Goal: Task Accomplishment & Management: Manage account settings

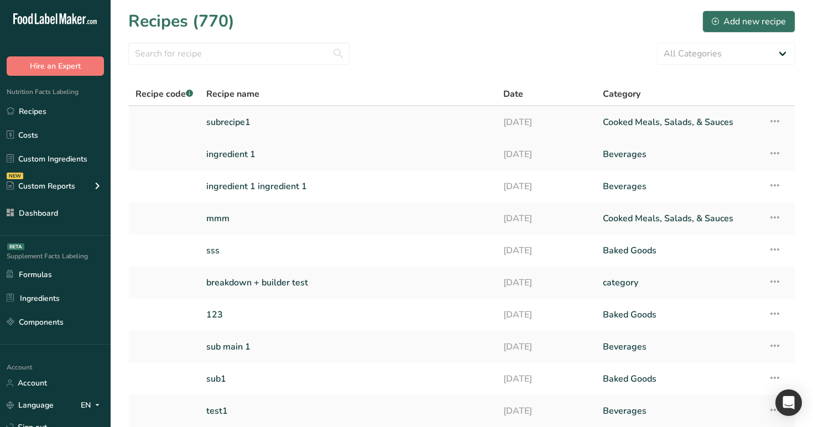
click at [365, 112] on link "subrecipe1" at bounding box center [348, 122] width 284 height 23
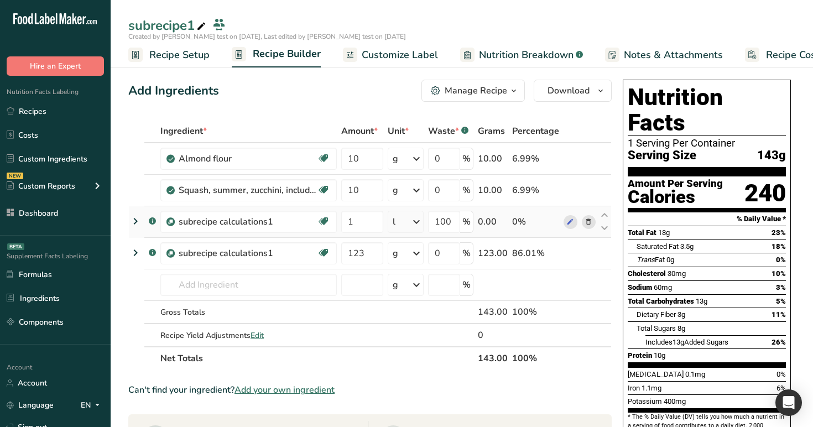
click at [139, 220] on icon at bounding box center [135, 221] width 13 height 20
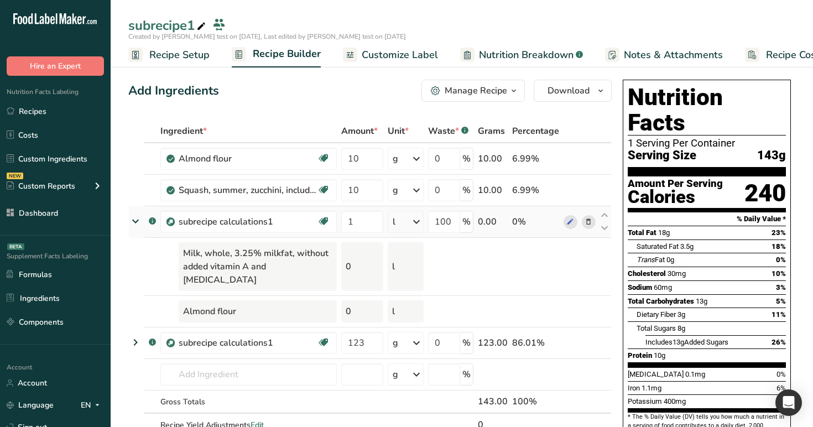
click at [396, 226] on div "l" at bounding box center [406, 222] width 36 height 22
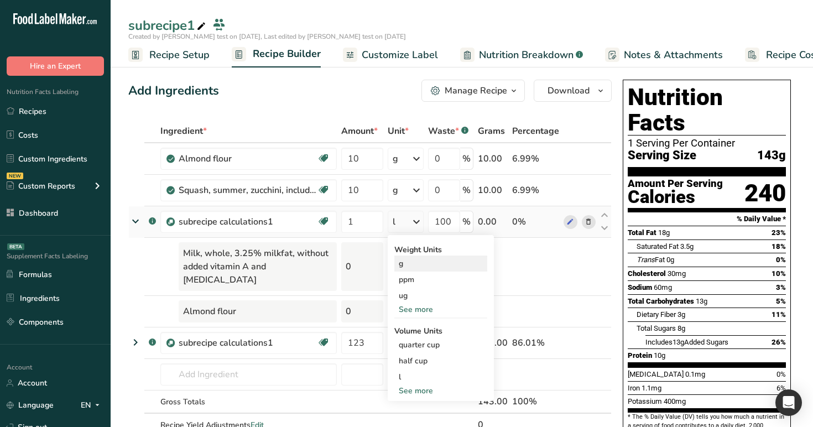
click at [417, 258] on div "g" at bounding box center [440, 263] width 93 height 16
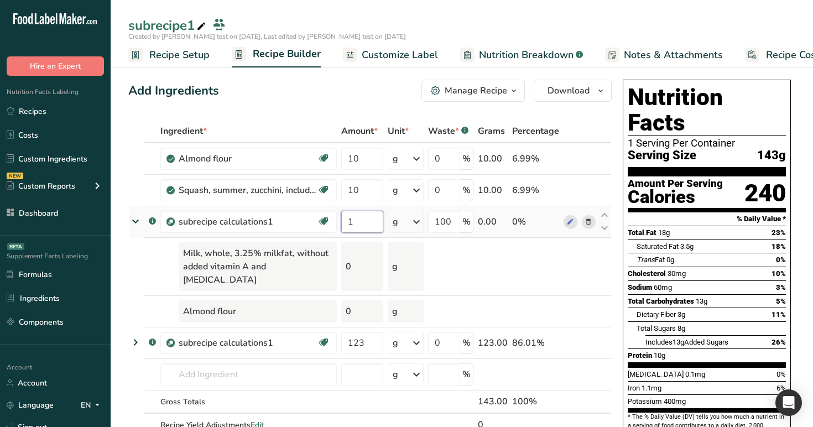
click at [372, 229] on input "1" at bounding box center [362, 222] width 42 height 22
type input "100"
click at [351, 87] on div "Add Ingredients Manage Recipe Delete Recipe Duplicate Recipe Scale Recipe Save …" at bounding box center [369, 91] width 483 height 22
click at [456, 229] on input "100" at bounding box center [444, 222] width 32 height 22
type input "1"
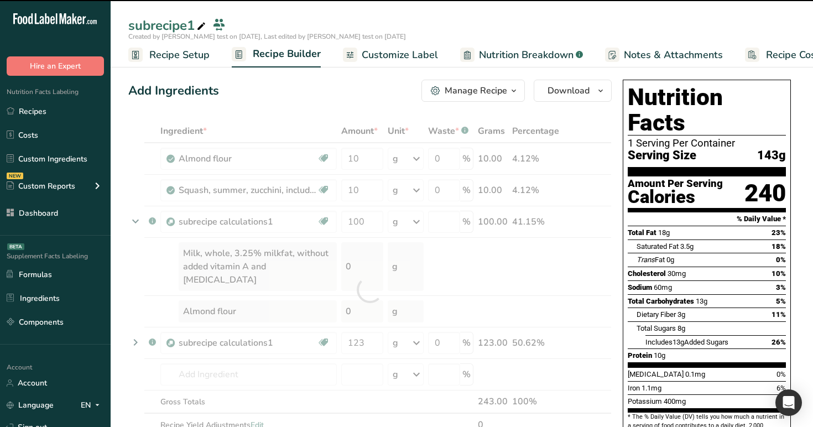
type input "0"
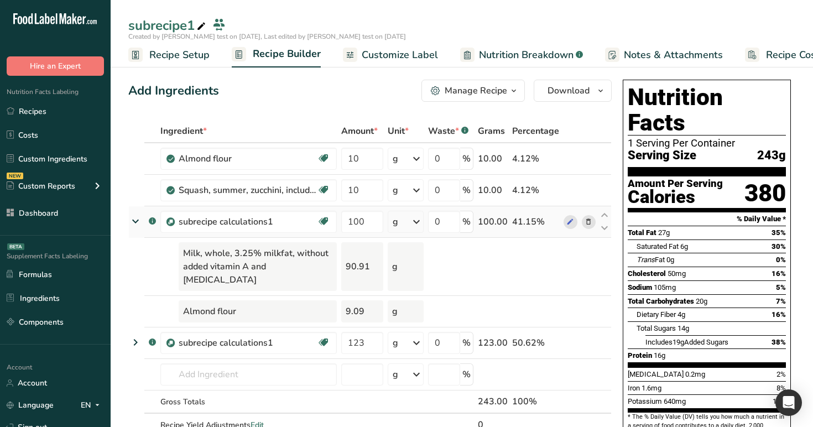
click at [404, 223] on div "g" at bounding box center [406, 222] width 36 height 22
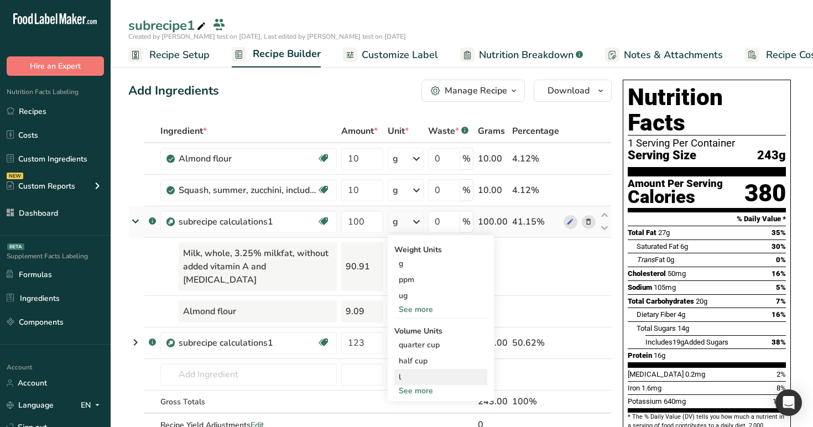
click at [424, 372] on div "l" at bounding box center [441, 377] width 84 height 12
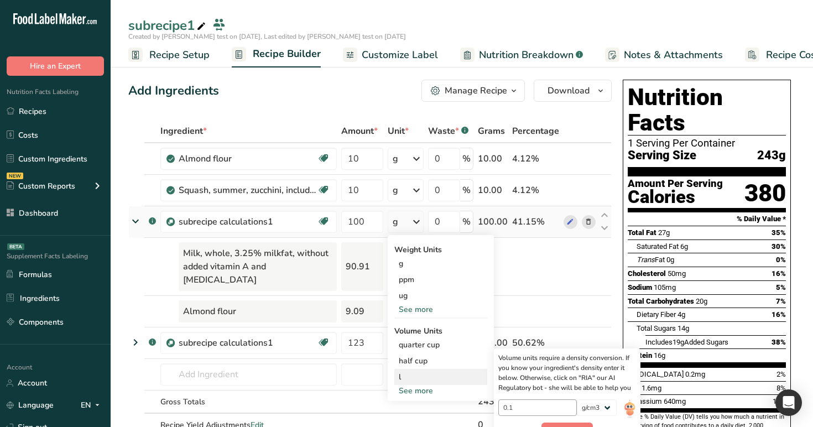
scroll to position [28, 0]
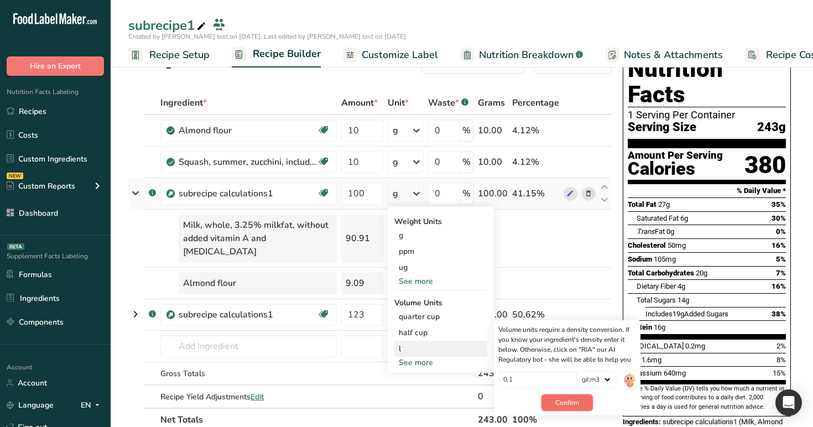
click at [570, 405] on span "Confirm" at bounding box center [567, 403] width 24 height 10
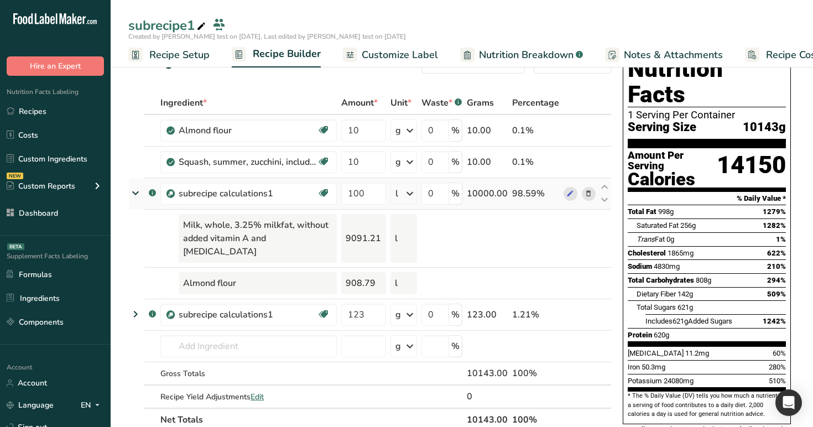
click at [140, 190] on icon at bounding box center [136, 192] width 20 height 13
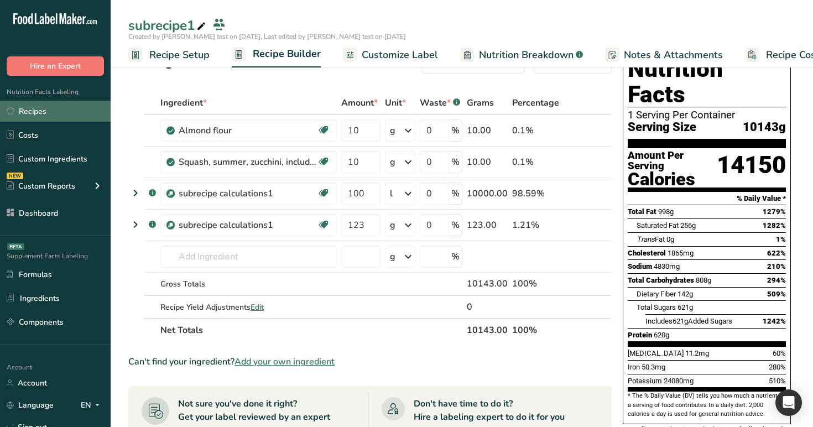
click at [66, 111] on link "Recipes" at bounding box center [55, 111] width 111 height 21
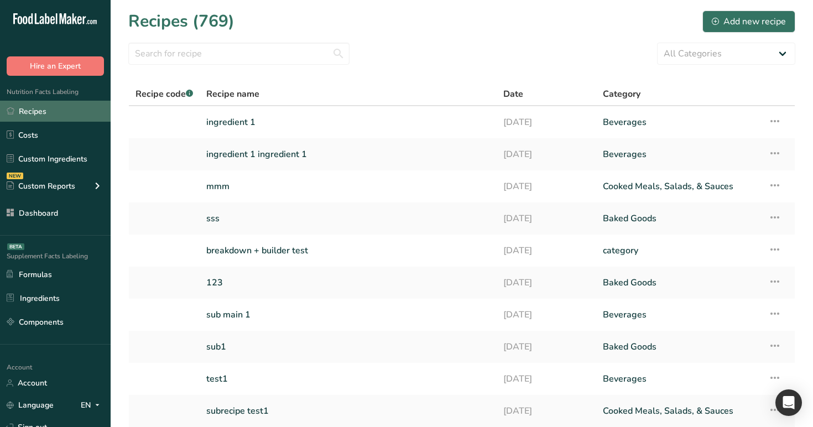
click at [57, 119] on link "Recipes" at bounding box center [55, 111] width 111 height 21
